Goal: Transaction & Acquisition: Subscribe to service/newsletter

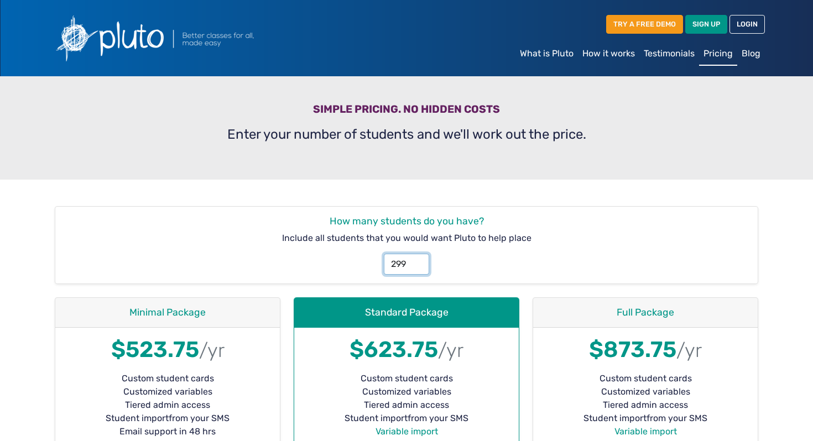
click at [415, 265] on input "299" at bounding box center [406, 264] width 45 height 21
drag, startPoint x: 406, startPoint y: 264, endPoint x: 388, endPoint y: 264, distance: 18.8
click at [388, 264] on input "299" at bounding box center [406, 264] width 45 height 21
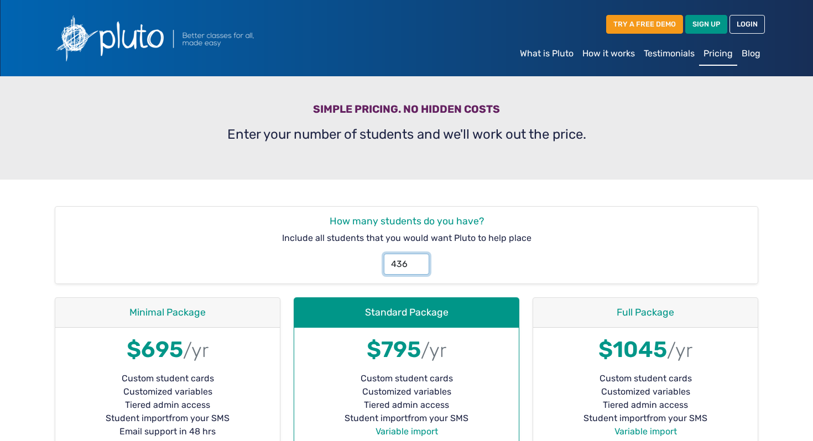
click at [407, 263] on input "436" at bounding box center [406, 264] width 45 height 21
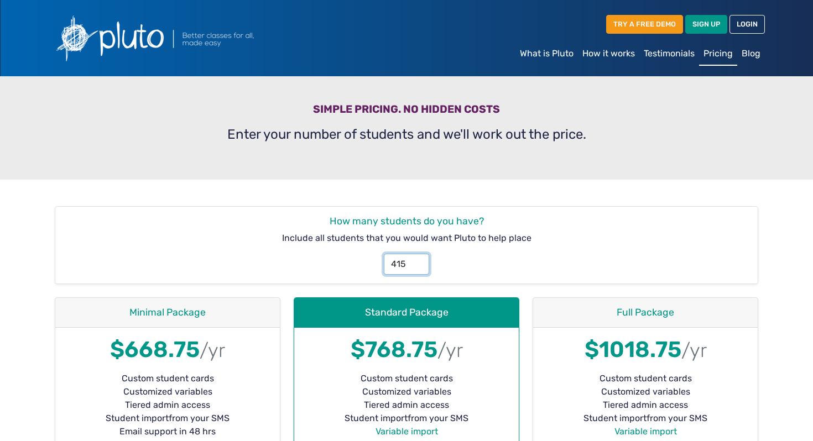
type input "415"
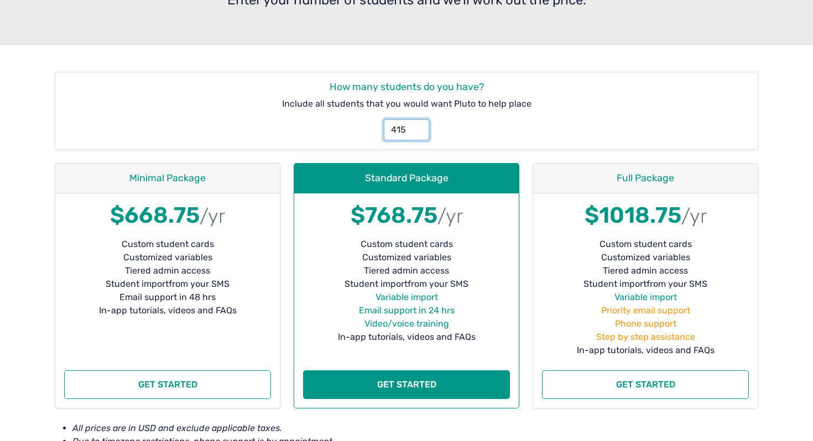
scroll to position [137, 0]
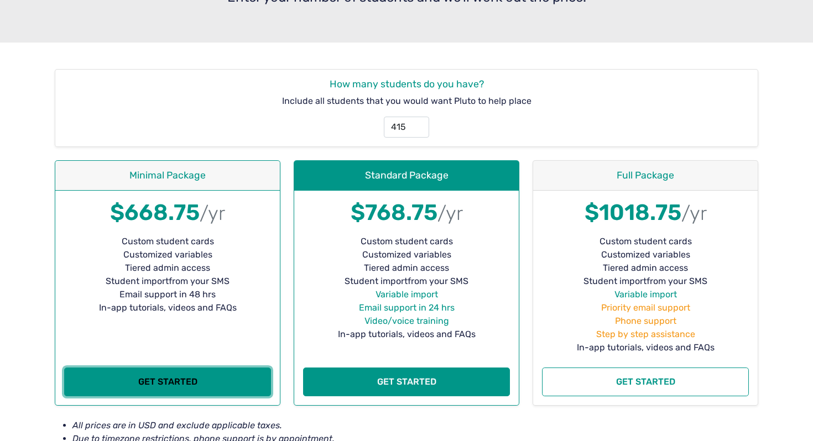
click at [148, 387] on button "Get started" at bounding box center [167, 382] width 207 height 29
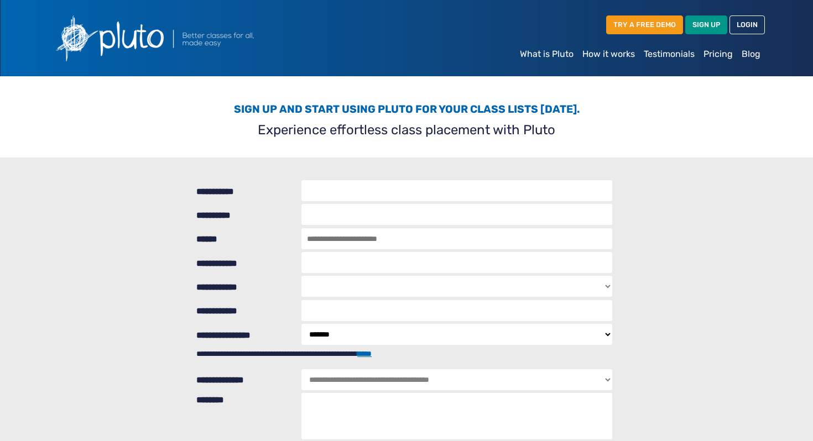
select select "*******"
